Goal: Transaction & Acquisition: Purchase product/service

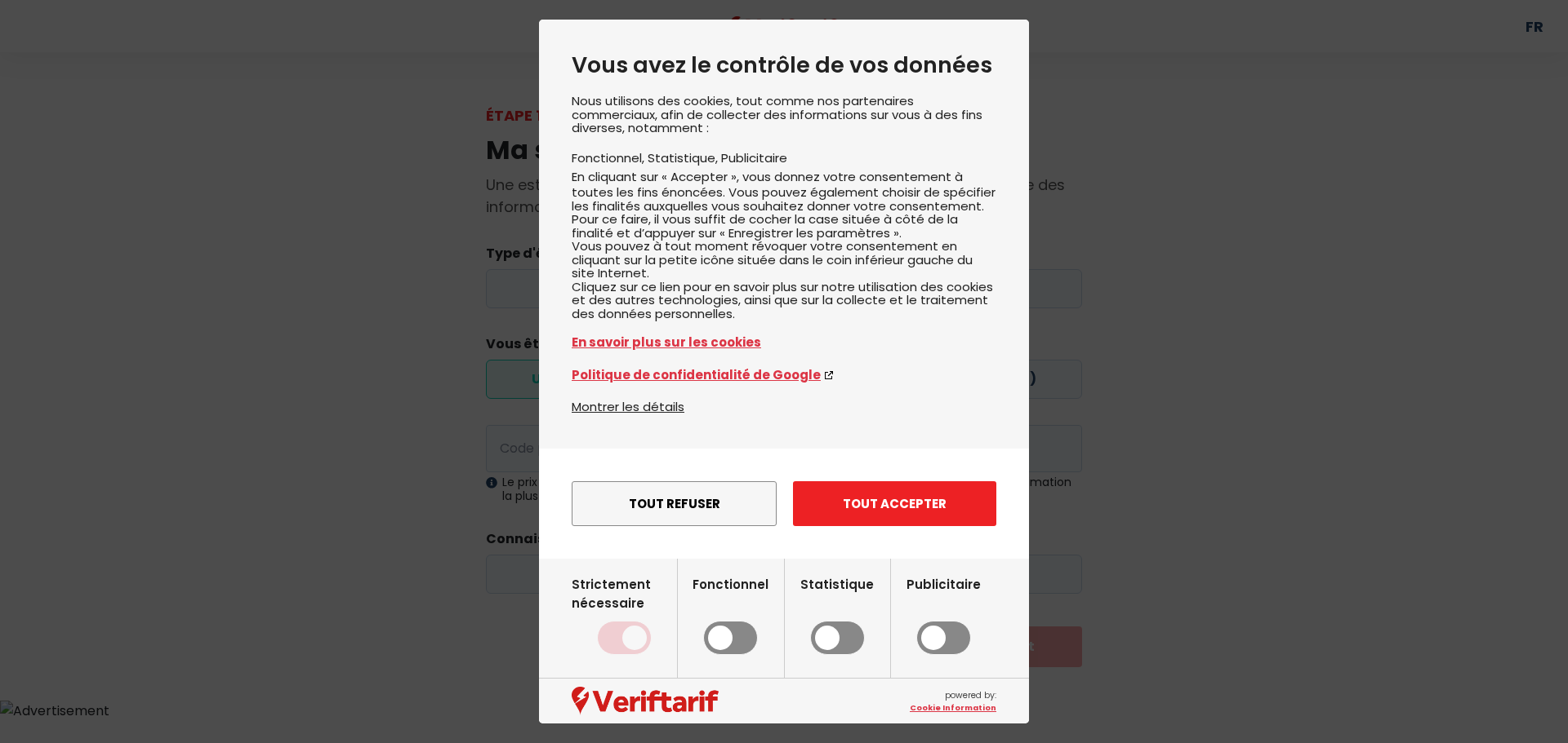
click at [920, 527] on button "Tout accepter" at bounding box center [895, 503] width 203 height 45
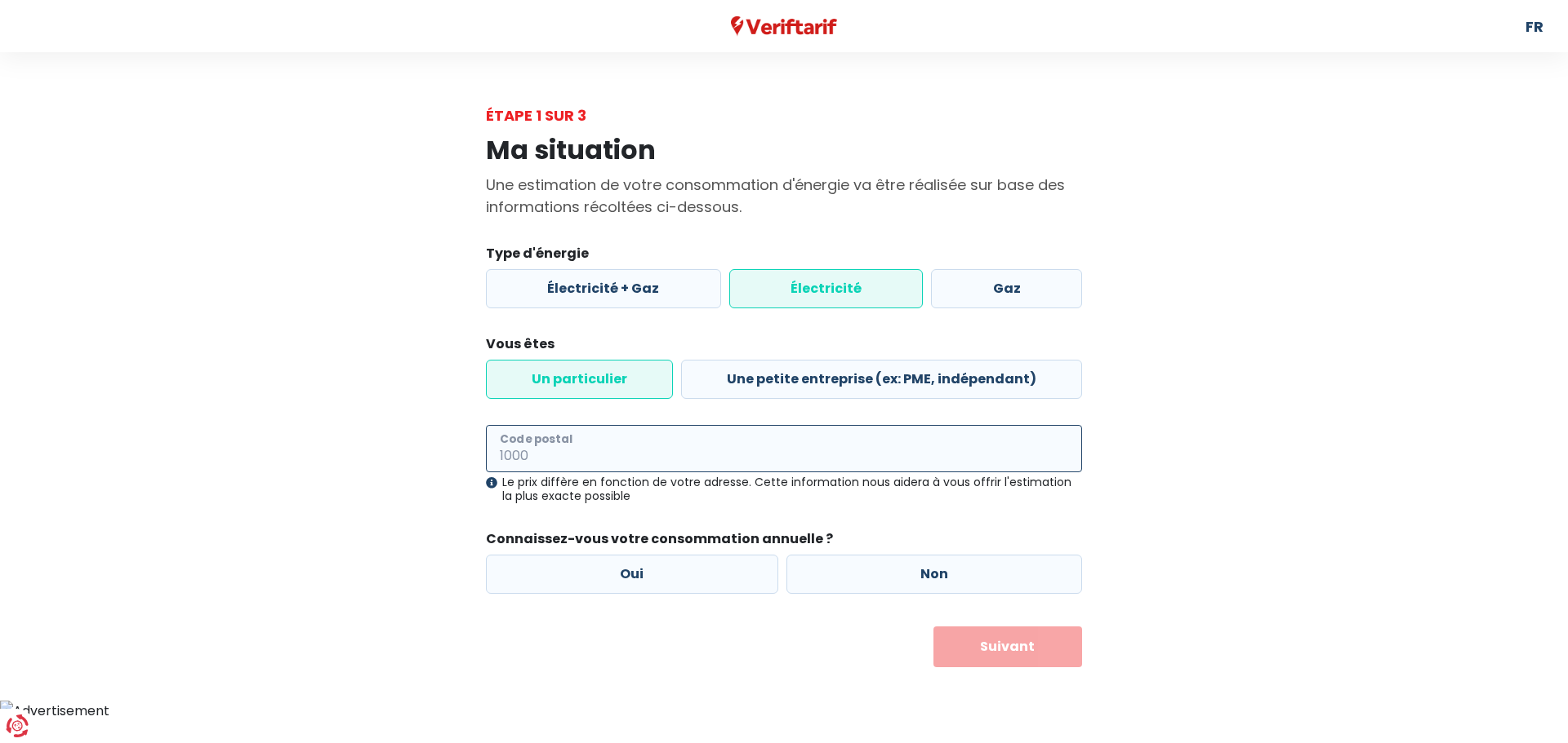
click at [704, 450] on input "Code postal" at bounding box center [784, 448] width 596 height 48
type input "5646"
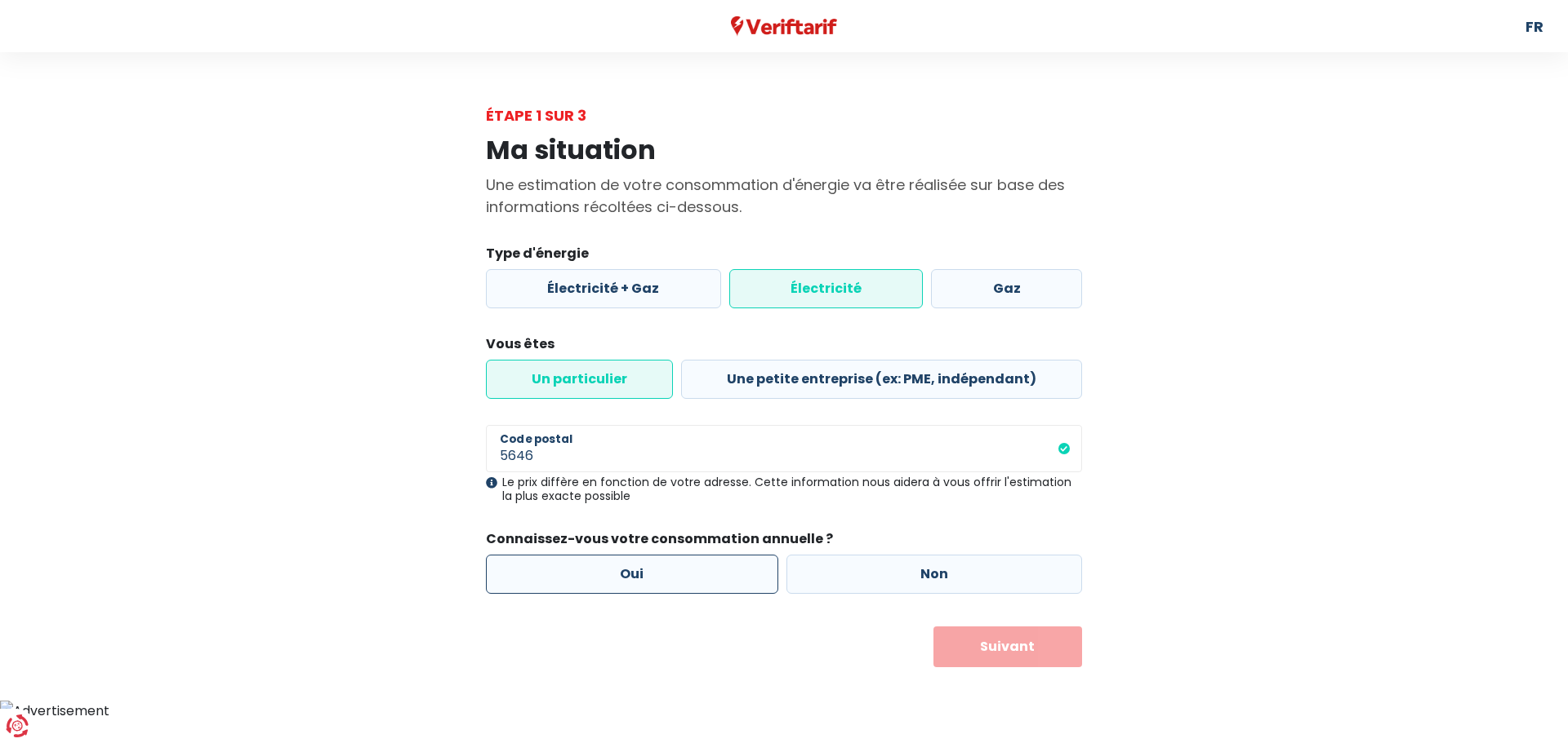
click at [645, 575] on label "Oui" at bounding box center [631, 574] width 292 height 39
click at [645, 575] on input "Oui" at bounding box center [631, 574] width 292 height 39
radio input "true"
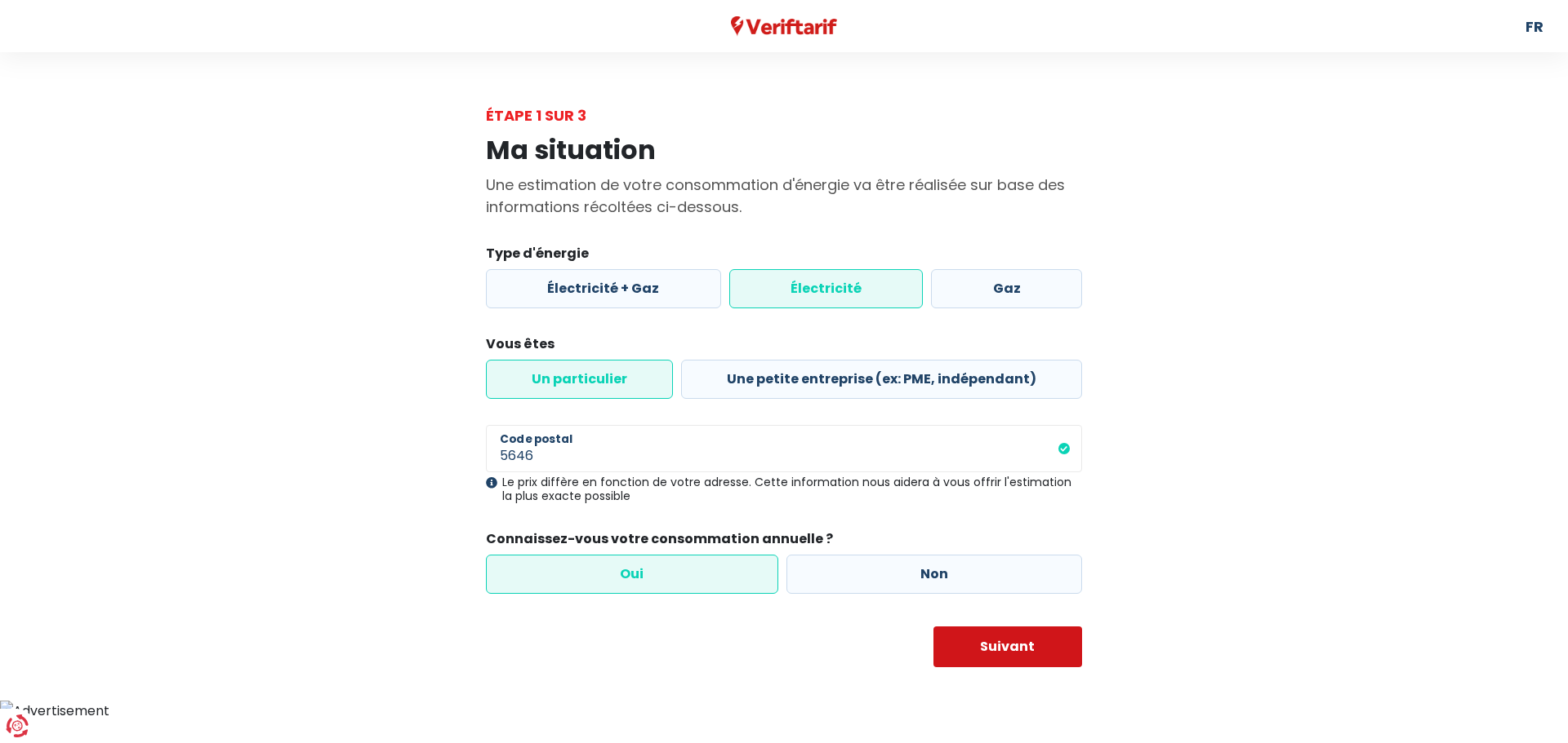
click at [1019, 651] on button "Suivant" at bounding box center [1007, 647] width 149 height 41
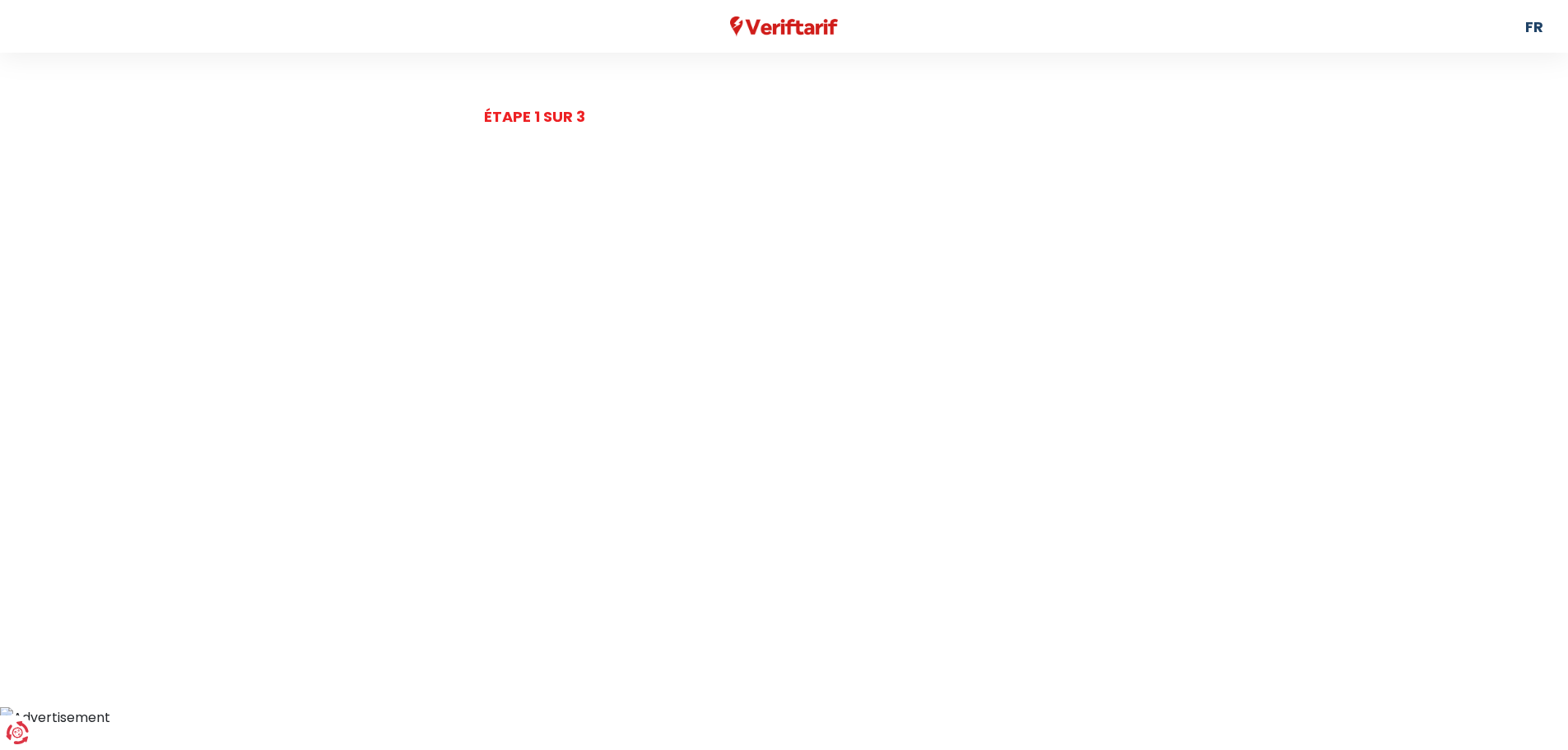
select select
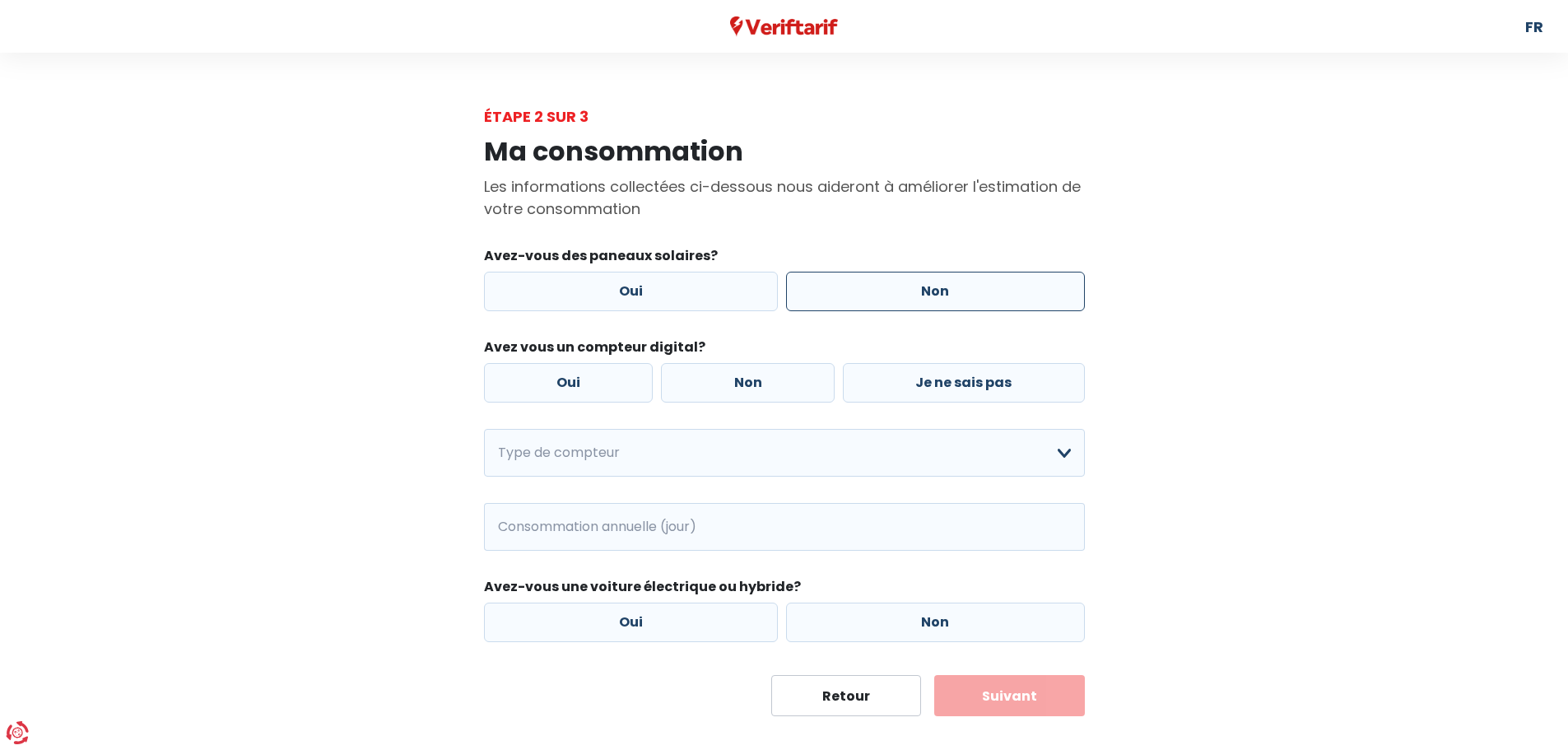
click at [903, 292] on label "Non" at bounding box center [936, 292] width 299 height 40
click at [903, 292] on input "Non" at bounding box center [936, 292] width 299 height 40
radio input "true"
click at [733, 388] on label "Non" at bounding box center [748, 383] width 174 height 40
click at [733, 388] on input "Non" at bounding box center [748, 383] width 174 height 40
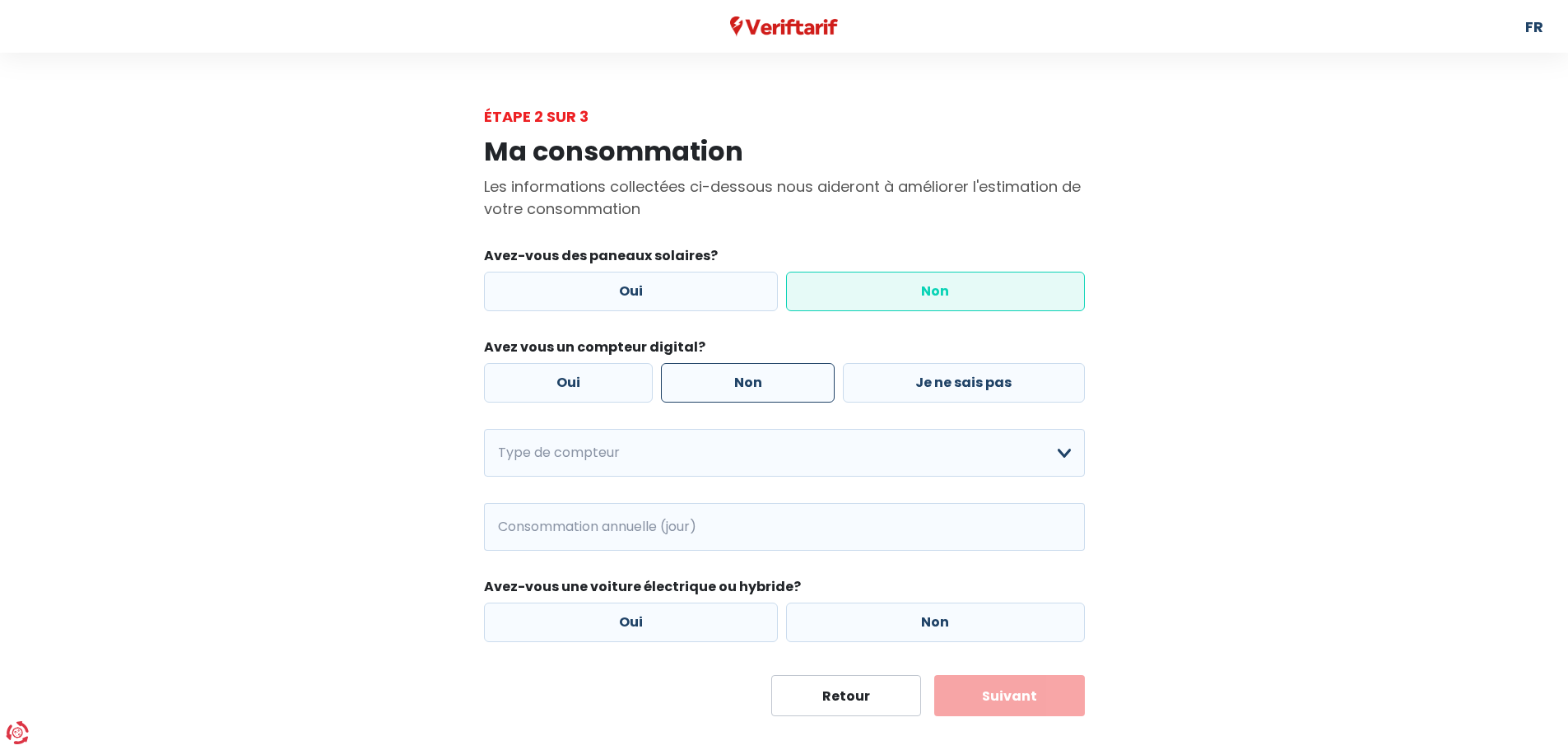
radio input "true"
click at [670, 463] on select "Mono-horaire Bi-horaire Mono-horaire + exclusif nuit Bi-horaire + exclusif nuit…" at bounding box center [784, 453] width 601 height 48
select select "day_single_rate"
click at [484, 429] on select "Mono-horaire Bi-horaire Mono-horaire + exclusif nuit Bi-horaire + exclusif nuit…" at bounding box center [784, 453] width 601 height 48
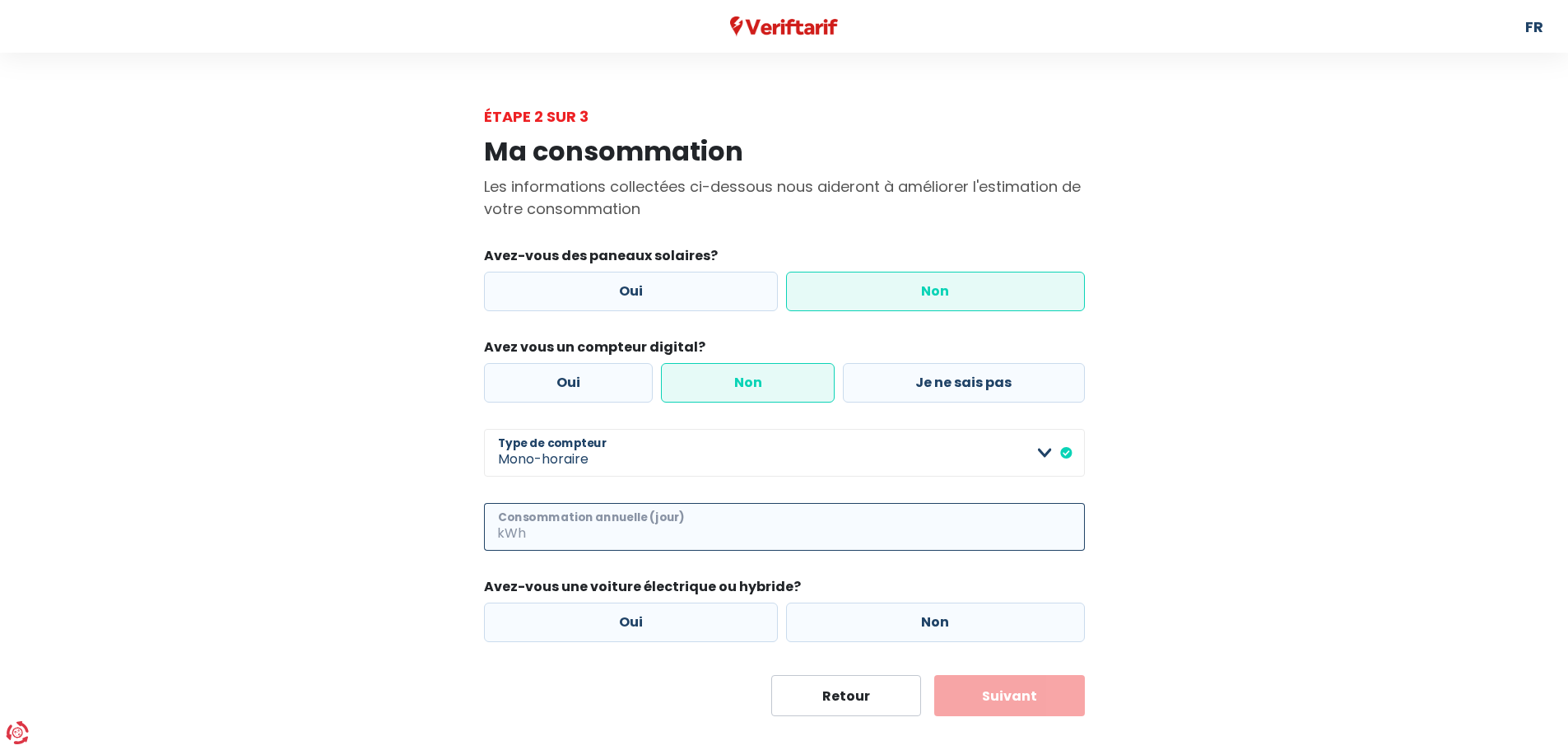
click at [653, 541] on input "Consommation annuelle (jour)" at bounding box center [807, 527] width 556 height 48
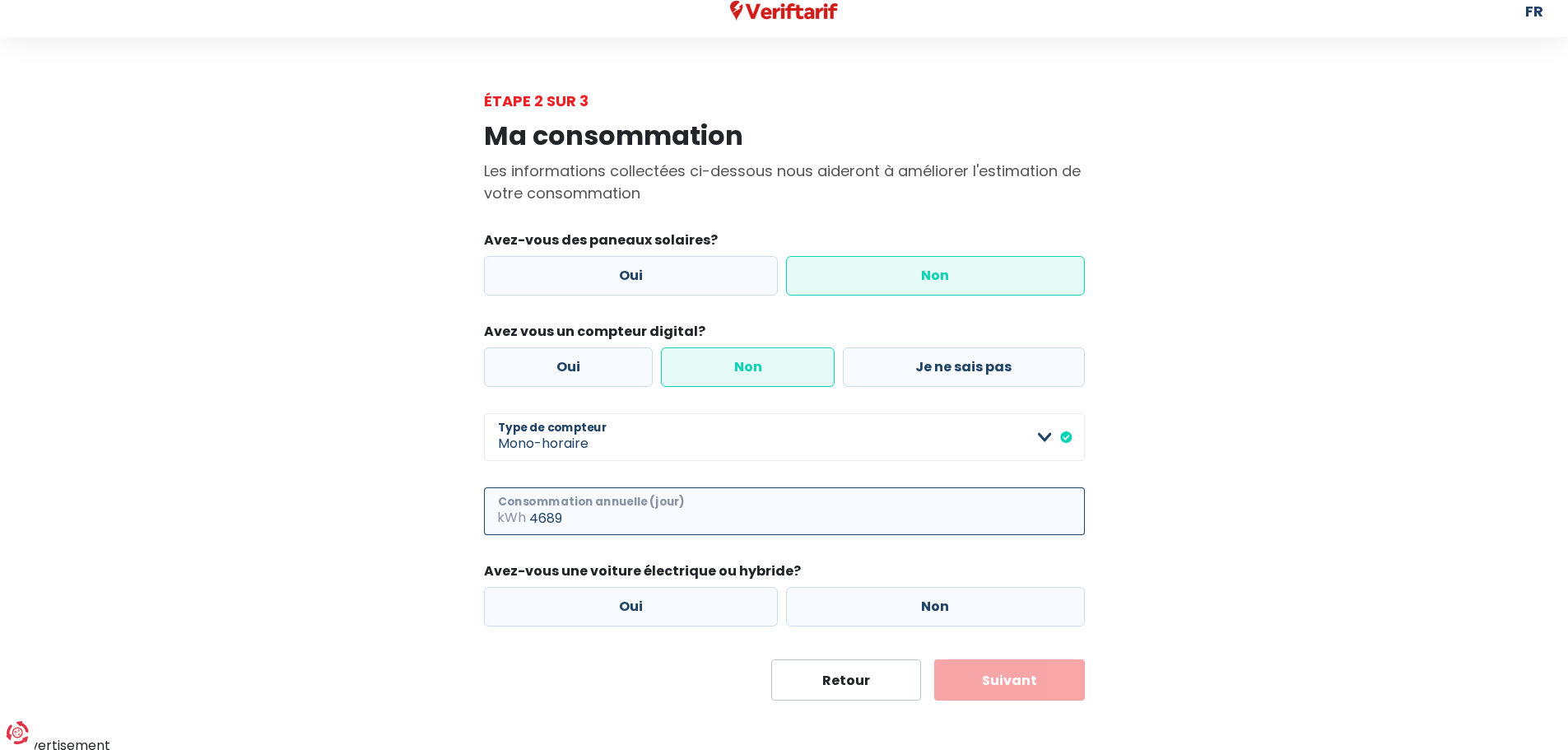
scroll to position [20, 0]
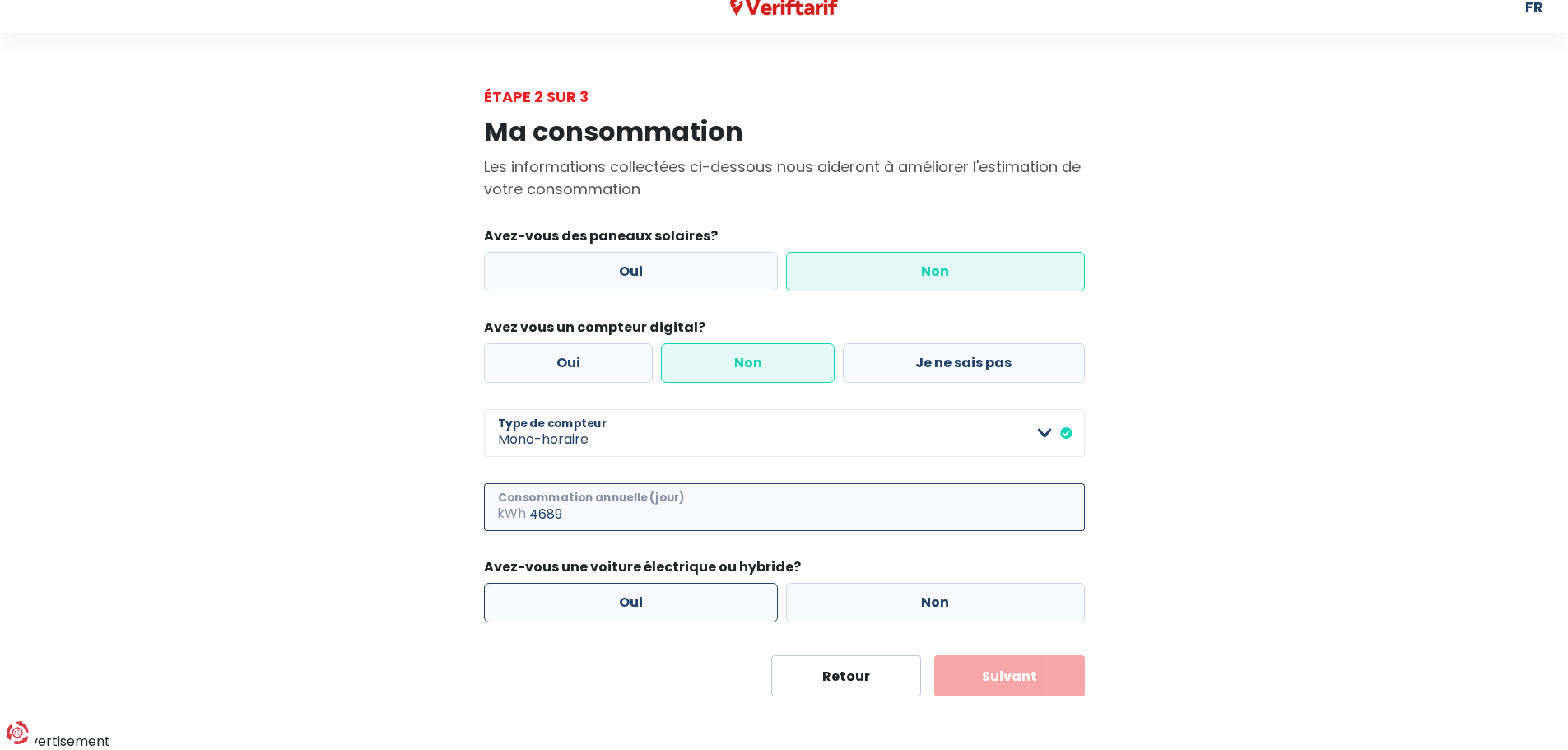
type input "4689"
click at [696, 615] on label "Oui" at bounding box center [631, 603] width 294 height 40
click at [696, 615] on input "Oui" at bounding box center [631, 603] width 294 height 40
radio input "true"
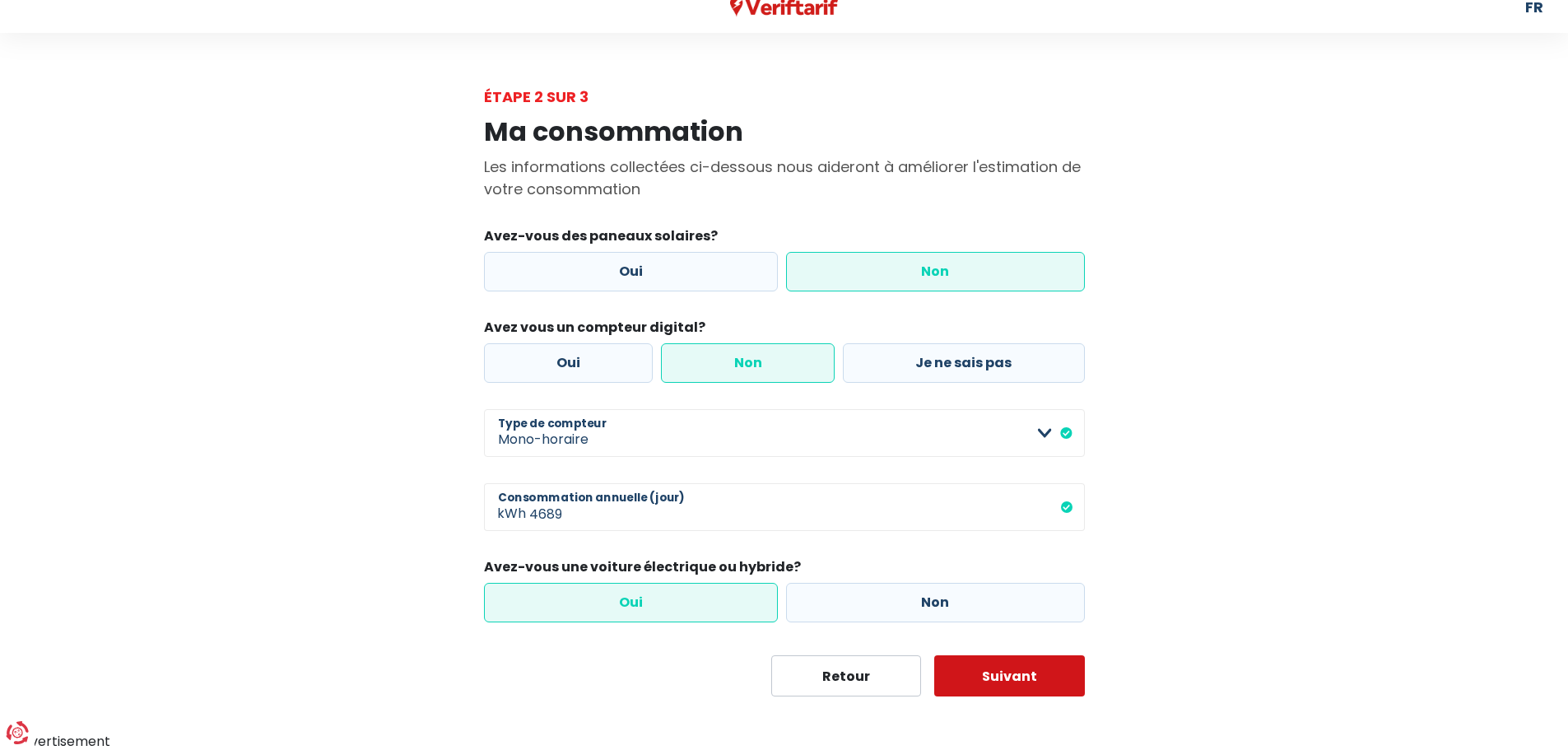
click at [1020, 672] on button "Suivant" at bounding box center [1009, 677] width 150 height 41
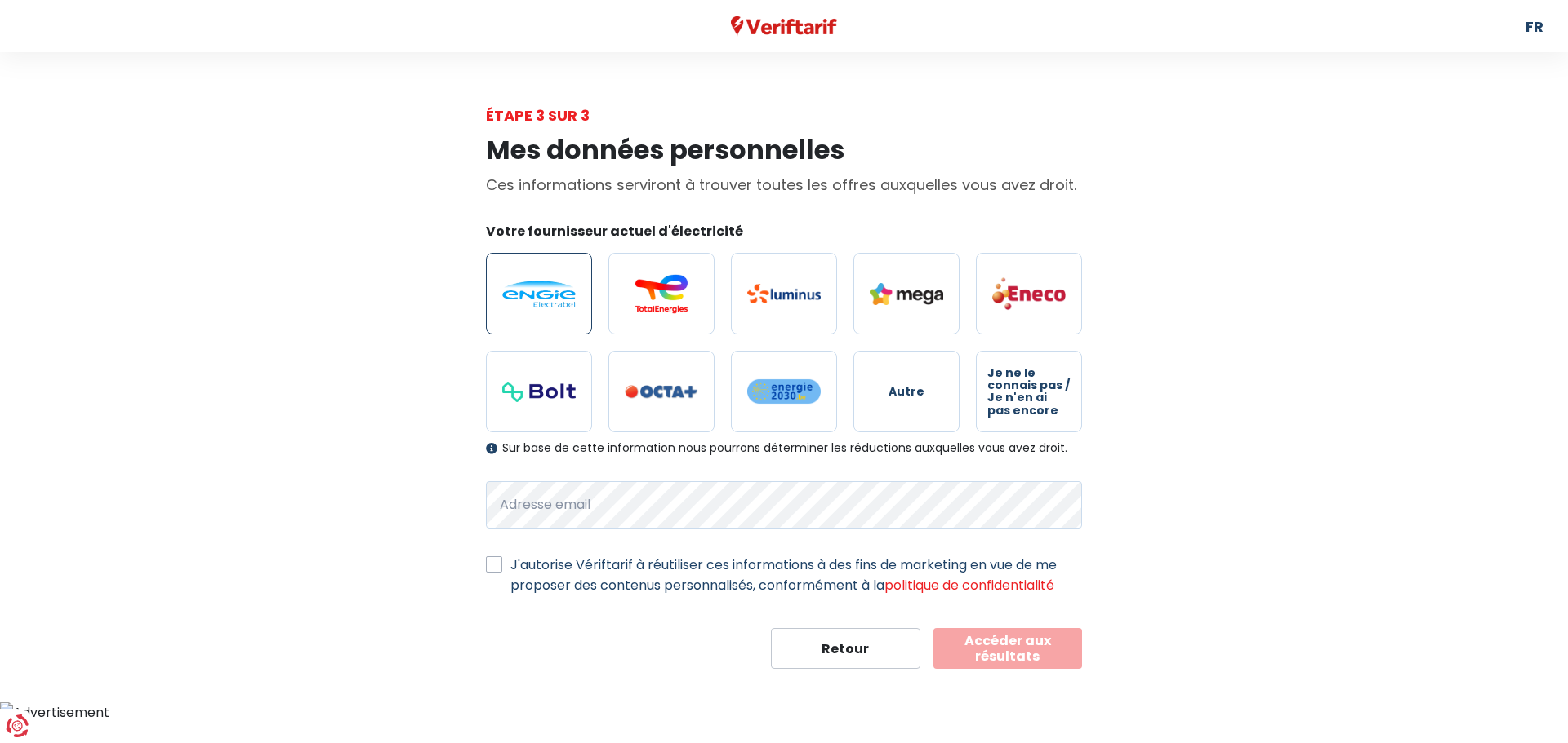
click at [565, 275] on label at bounding box center [539, 294] width 106 height 82
click at [565, 275] on input "radio" at bounding box center [539, 294] width 106 height 82
radio input "true"
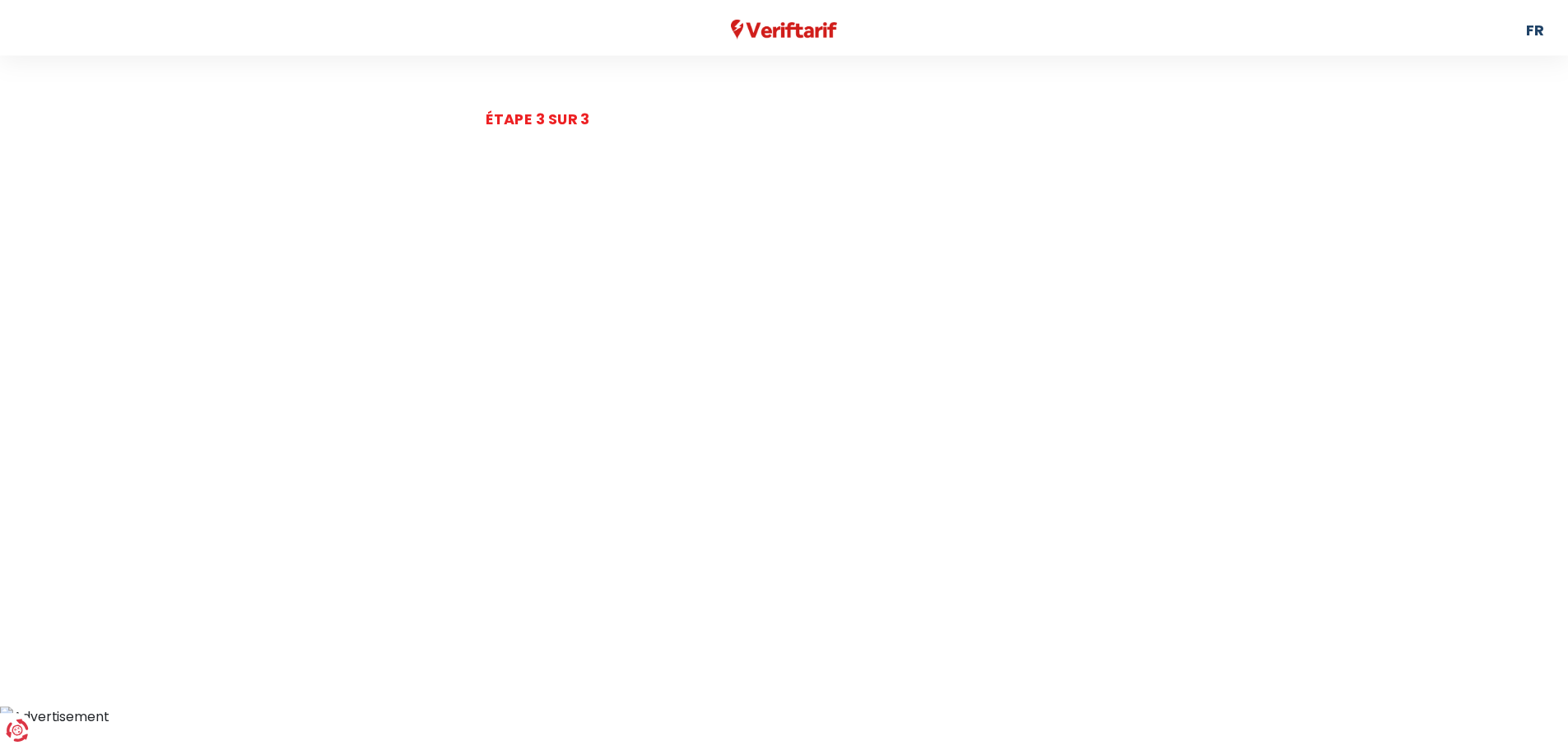
scroll to position [20, 0]
